Goal: Find specific page/section: Find specific page/section

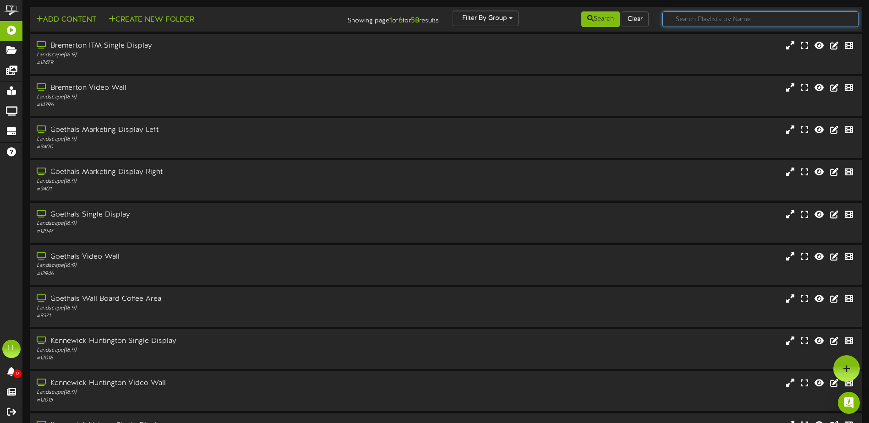
click at [711, 18] on input "text" at bounding box center [760, 19] width 196 height 16
type input "pullman"
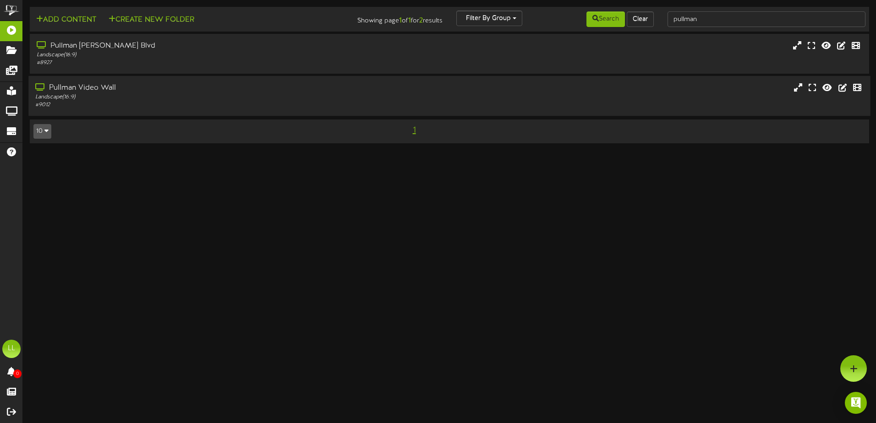
click at [78, 82] on div "Pullman Video Wall Landscape ( 16:9 ) # 9012" at bounding box center [449, 96] width 842 height 40
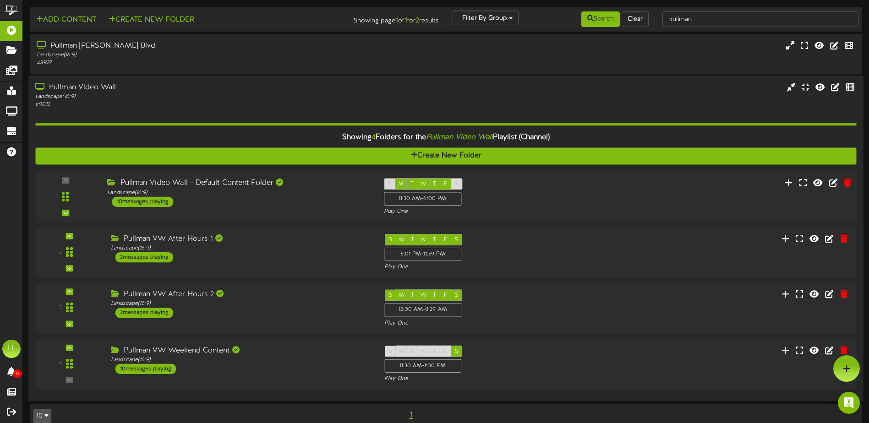
click at [259, 202] on div "Pullman Video Wall - Default Content Folder Landscape ( 16:9 ) 10 messages play…" at bounding box center [238, 192] width 276 height 29
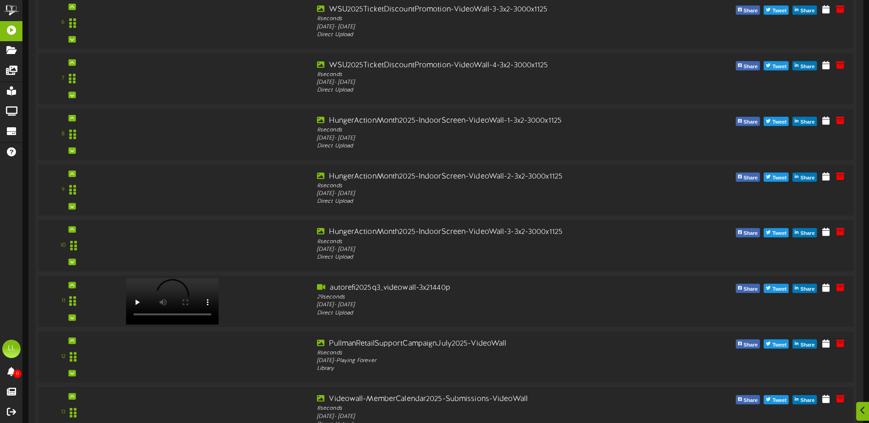
scroll to position [596, 0]
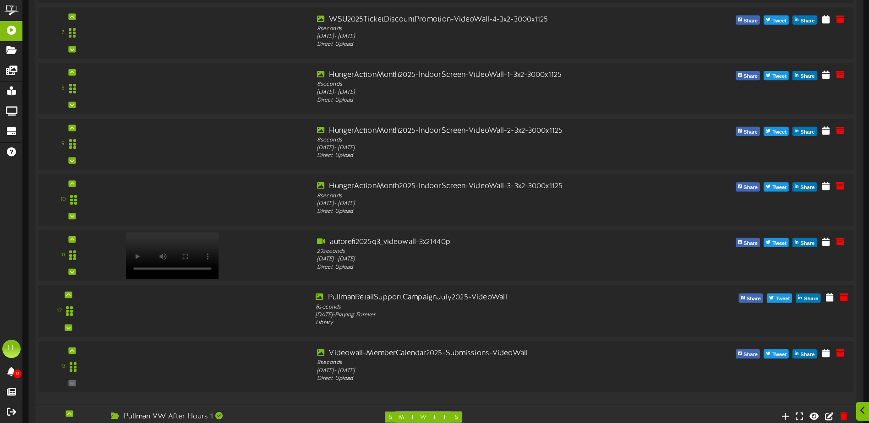
click at [246, 300] on div at bounding box center [206, 309] width 206 height 33
